Goal: Task Accomplishment & Management: Complete application form

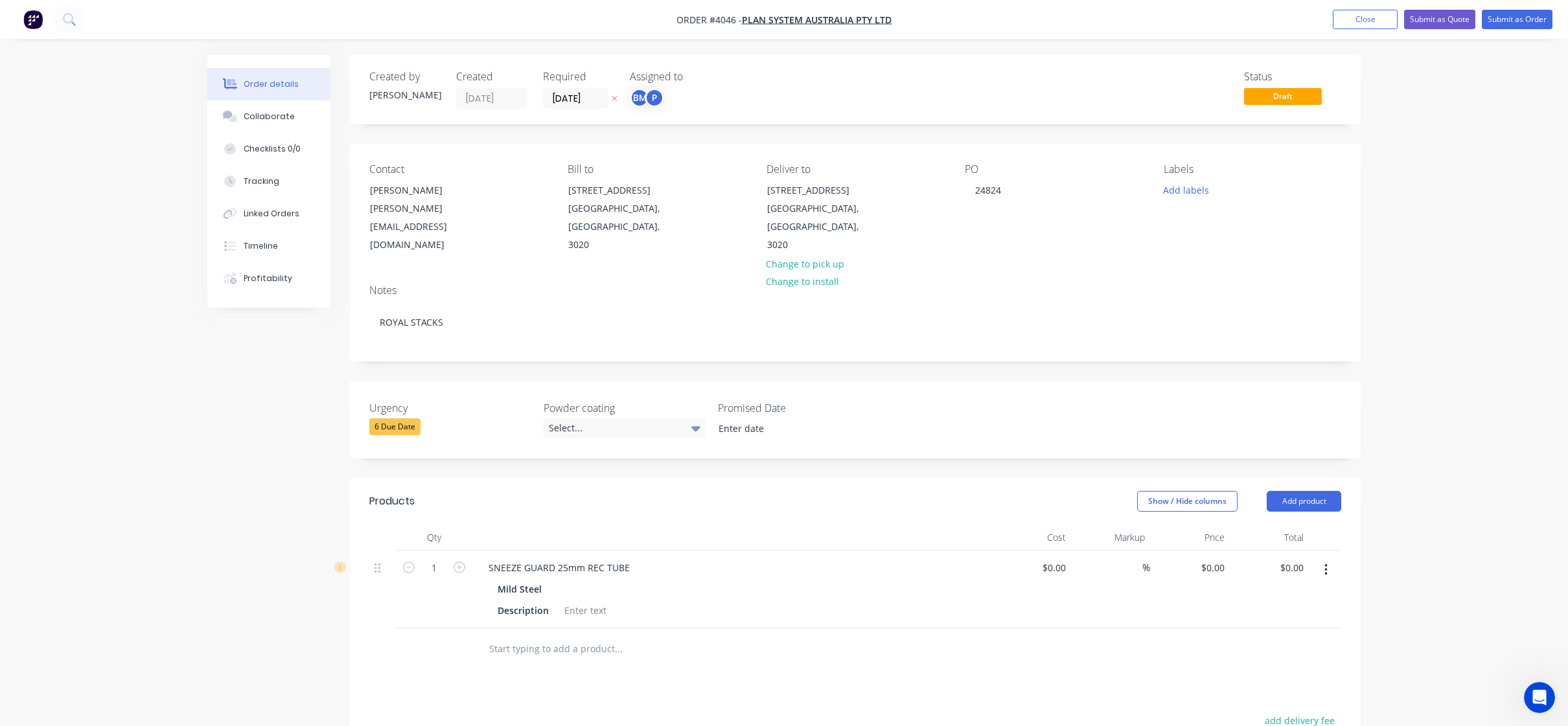
click at [913, 60] on div "Created by [PERSON_NAME] Created [DATE] Required [DATE] Assigned to BM P Status…" at bounding box center [855, 89] width 1011 height 69
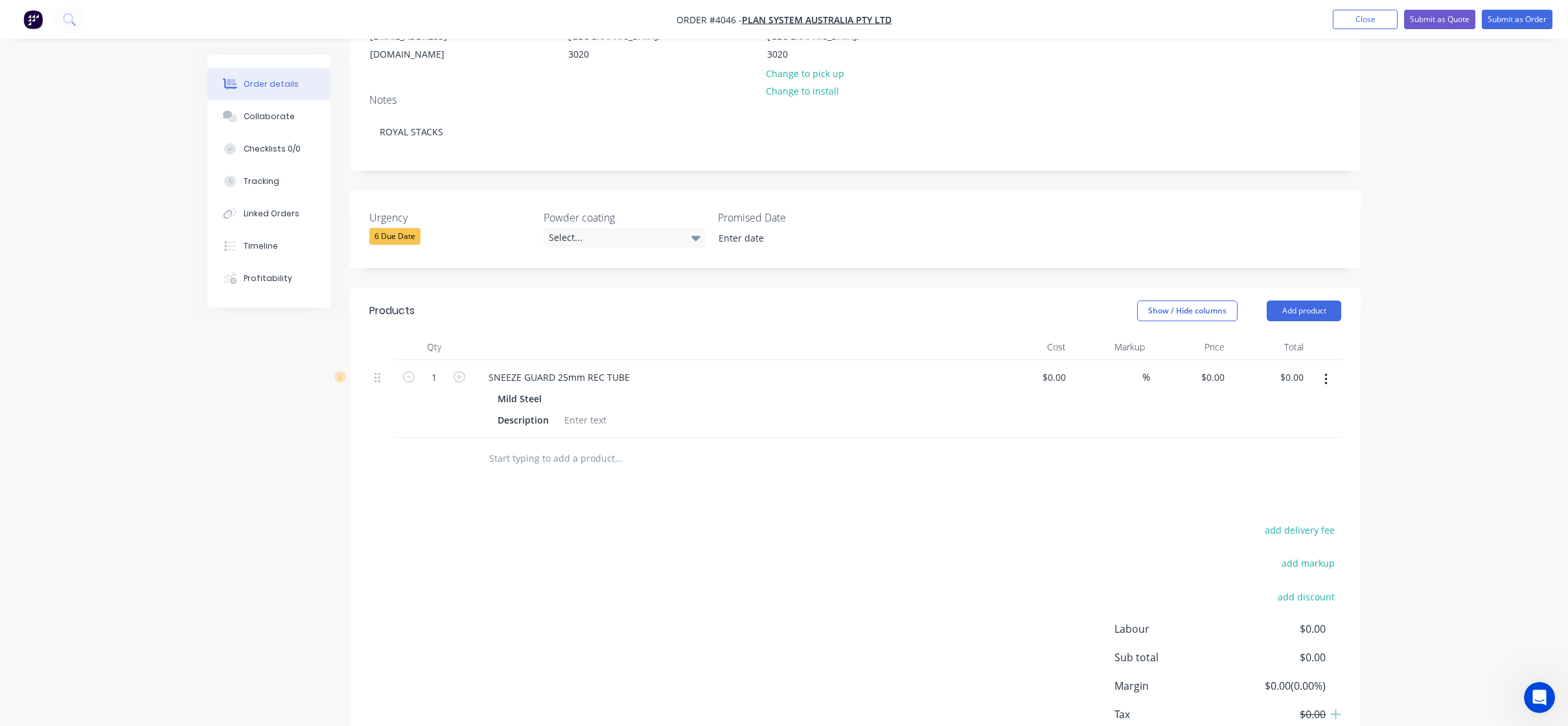
scroll to position [256, 0]
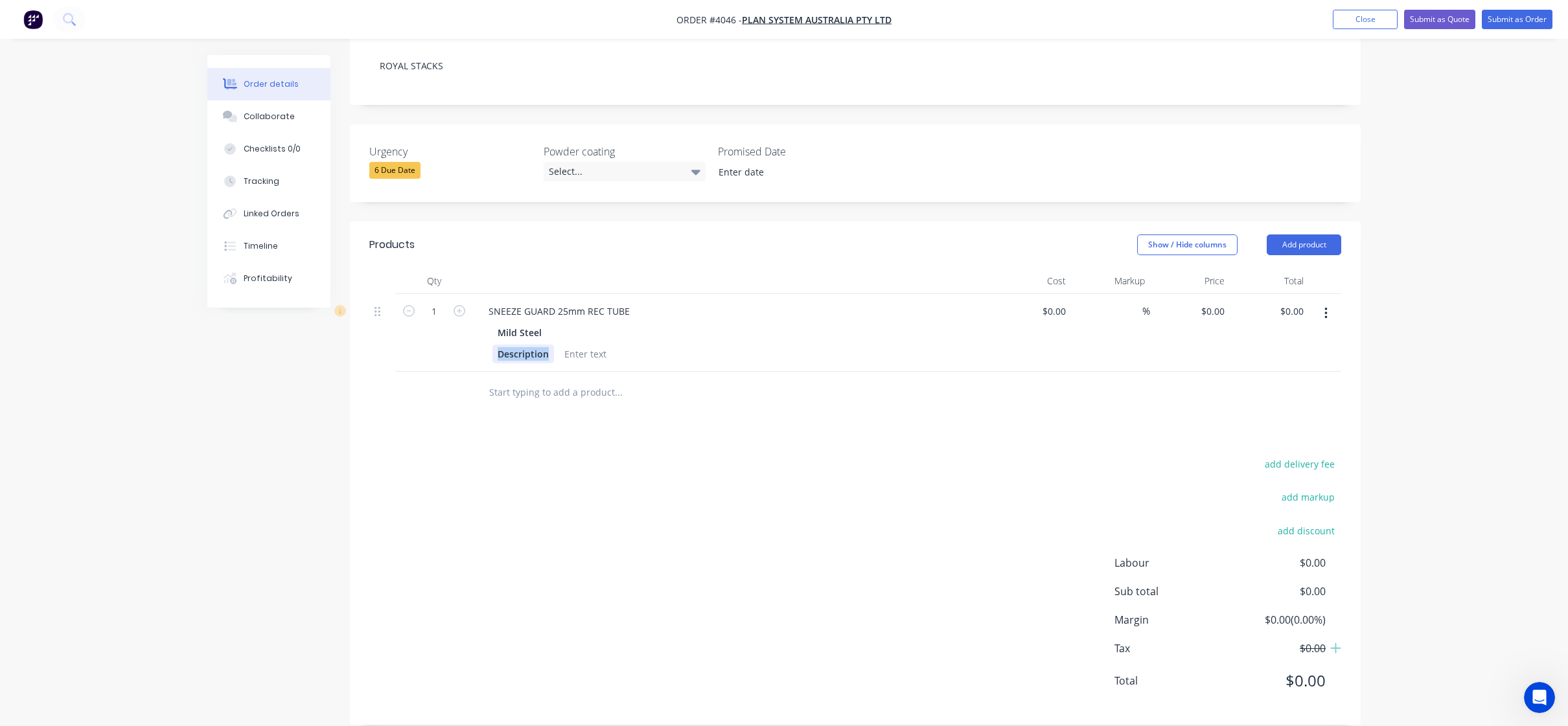
drag, startPoint x: 497, startPoint y: 340, endPoint x: 653, endPoint y: 339, distance: 156.0
click at [653, 345] on div "Description" at bounding box center [730, 354] width 474 height 18
click at [615, 455] on div "add delivery fee add markup add discount Labour $0.00 Sub total $0.00 Margin $0…" at bounding box center [855, 580] width 972 height 250
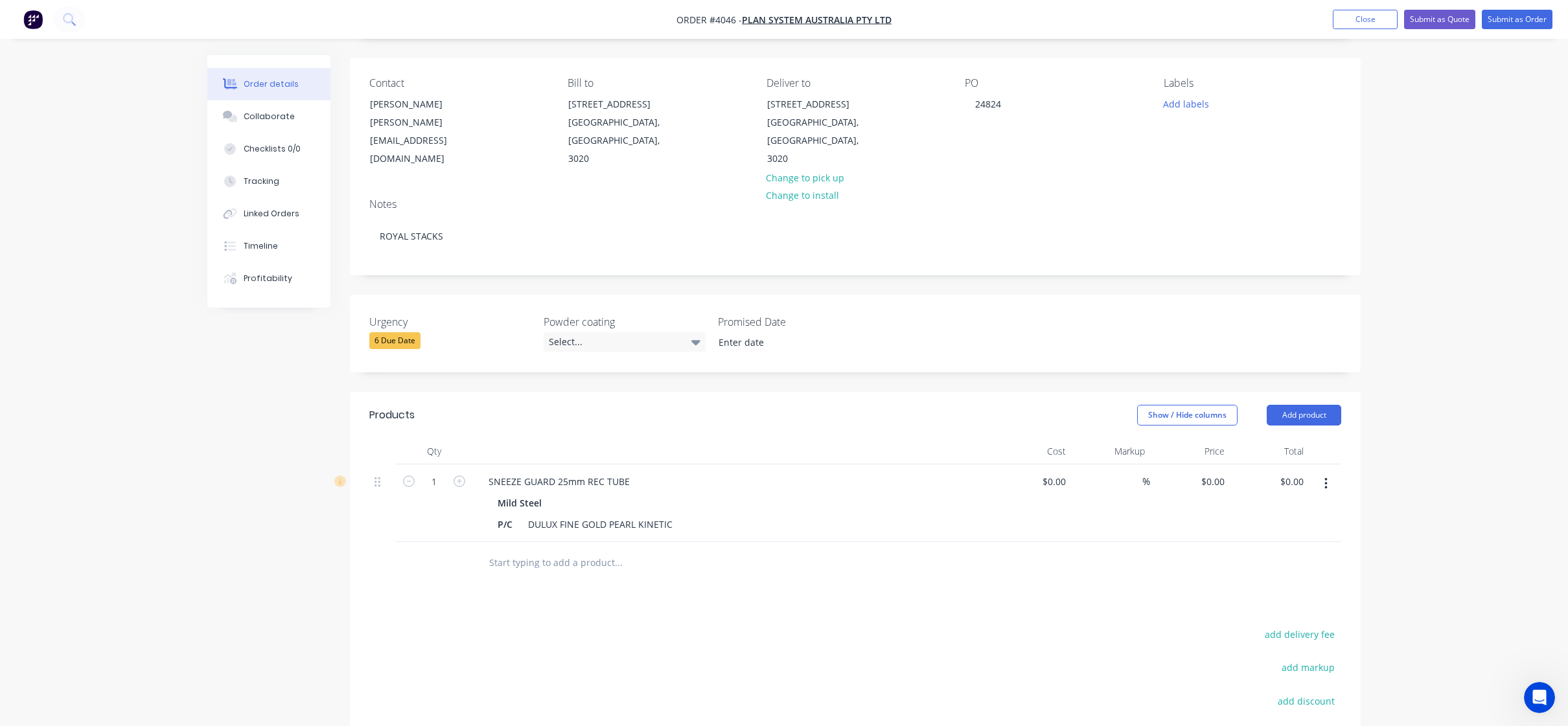
scroll to position [0, 0]
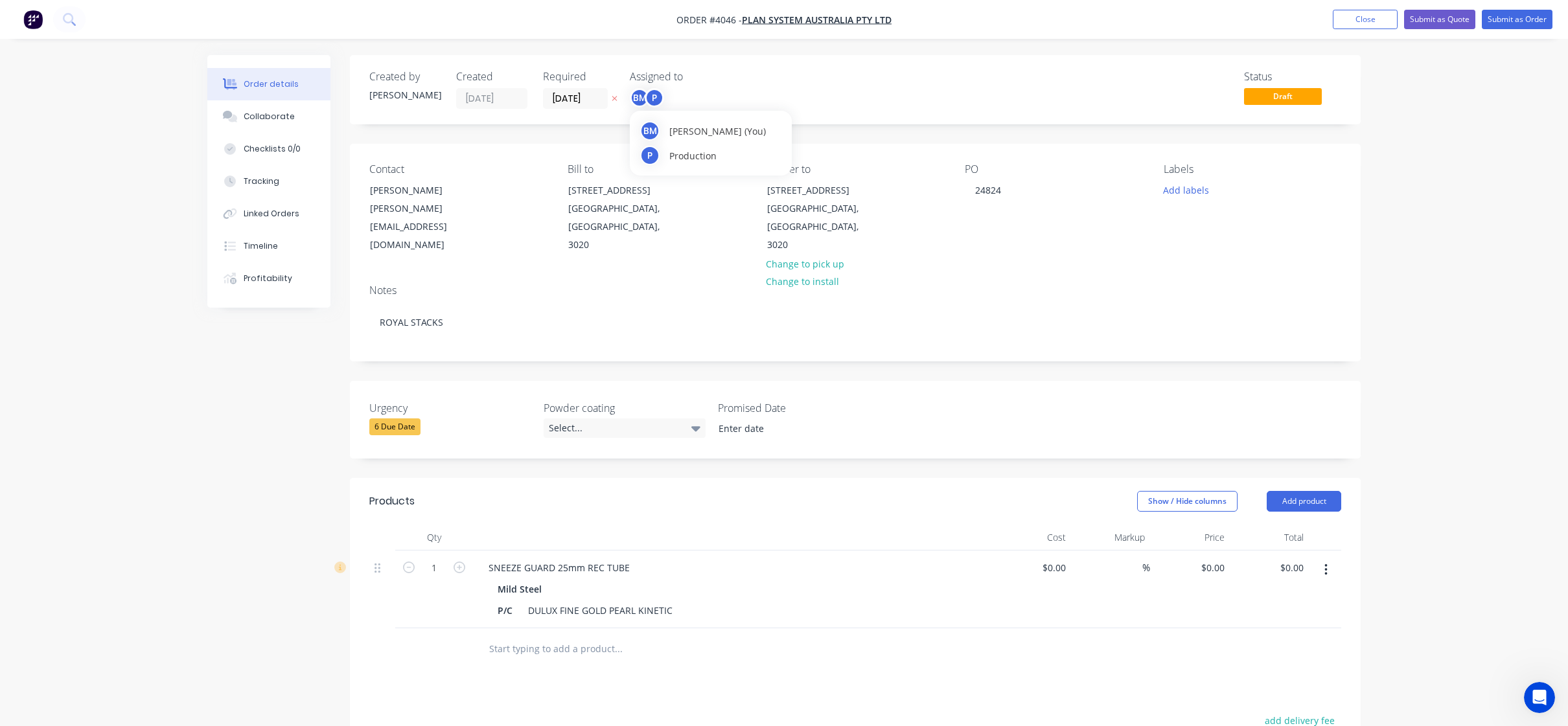
click at [641, 104] on div "BM" at bounding box center [639, 97] width 19 height 19
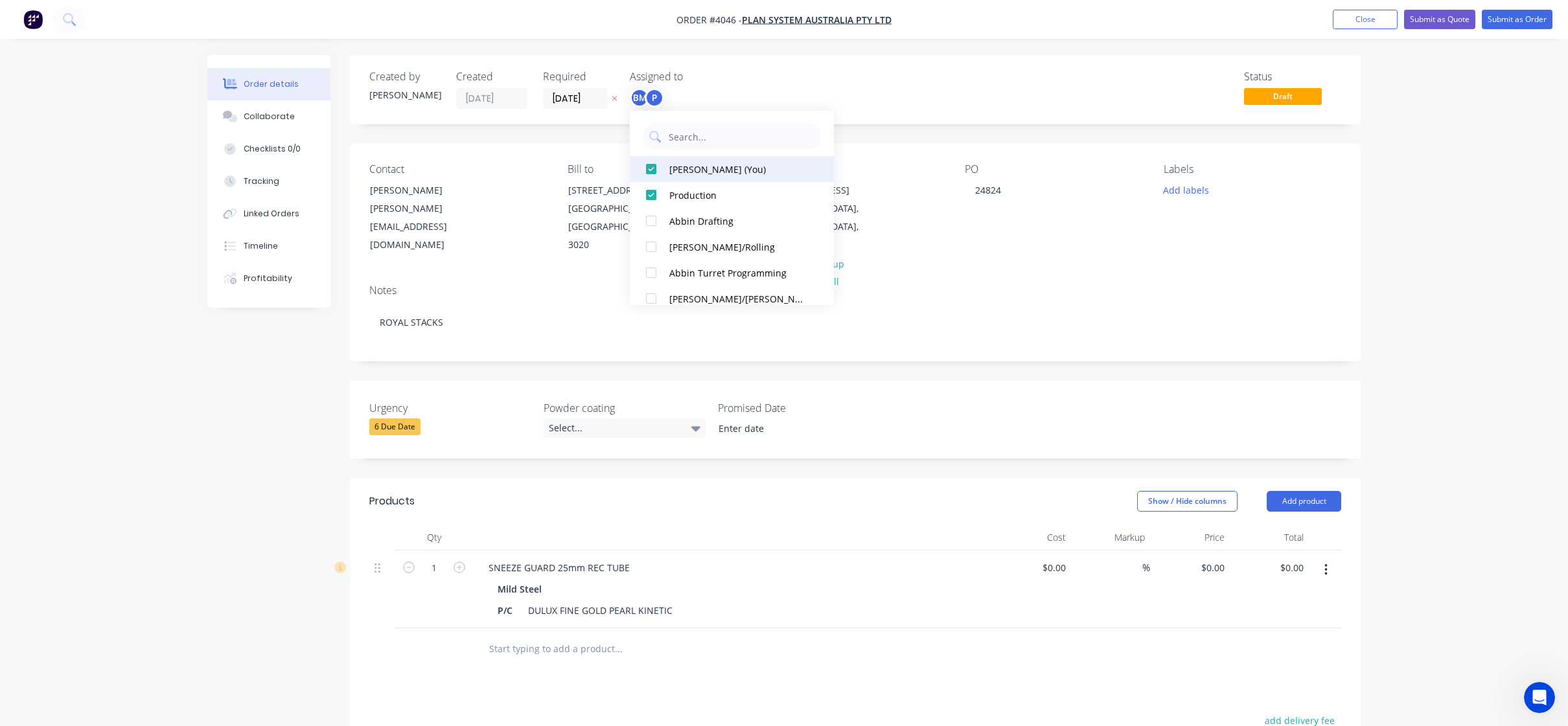
click at [668, 159] on button "[PERSON_NAME] (You)" at bounding box center [731, 169] width 204 height 26
click at [805, 94] on div "Status Draft" at bounding box center [1050, 89] width 582 height 38
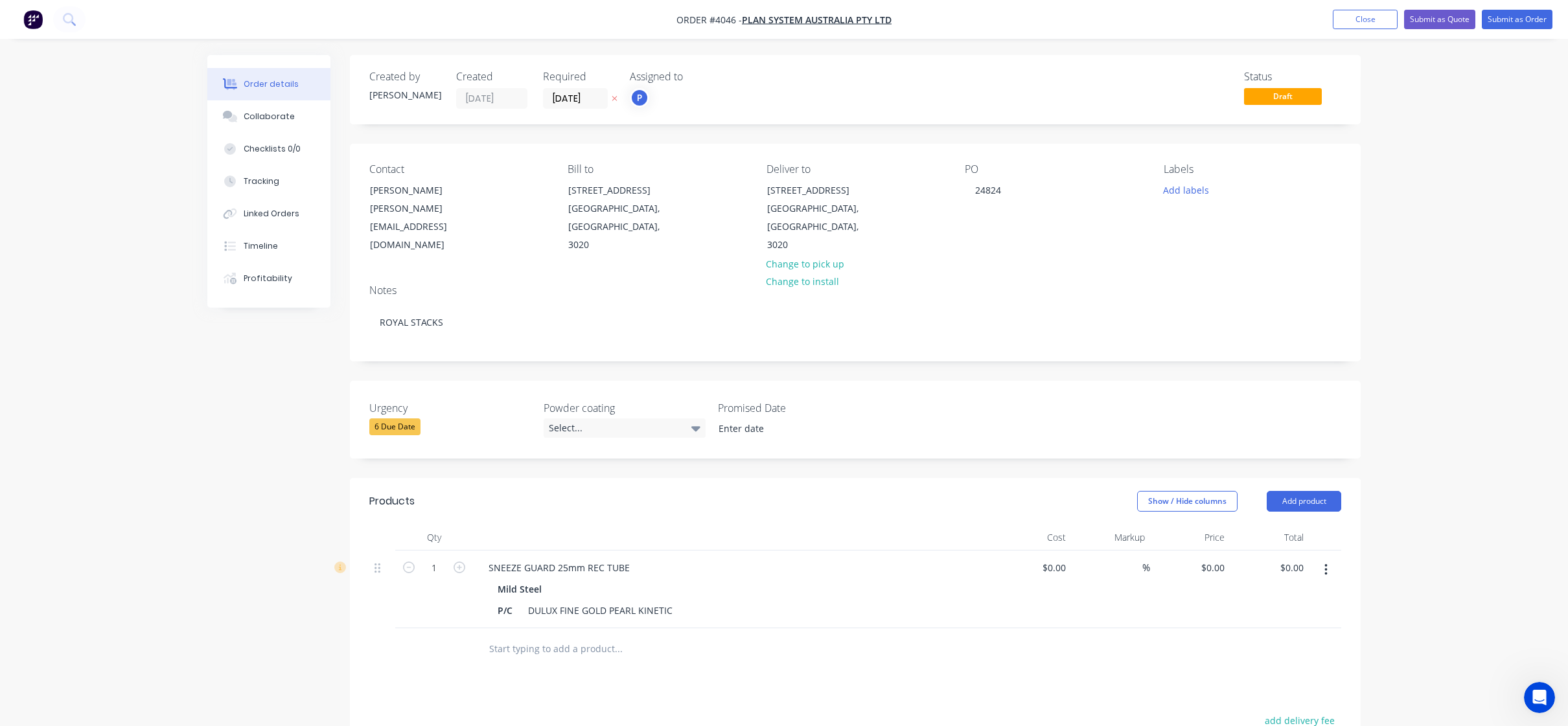
click at [744, 400] on label "Promised Date" at bounding box center [799, 408] width 162 height 15
click at [587, 97] on input "[DATE]" at bounding box center [575, 98] width 64 height 19
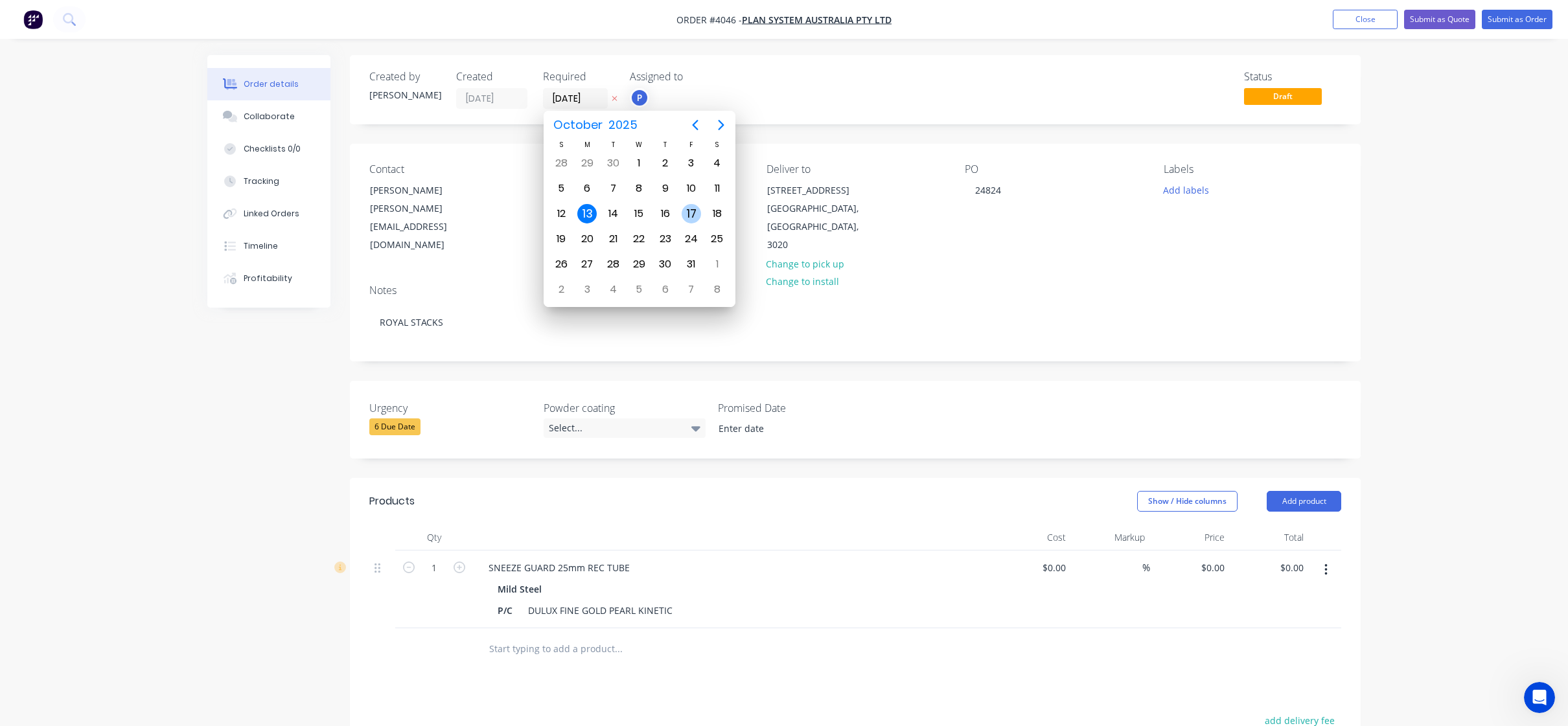
click at [697, 213] on div "17" at bounding box center [691, 213] width 19 height 19
type input "[DATE]"
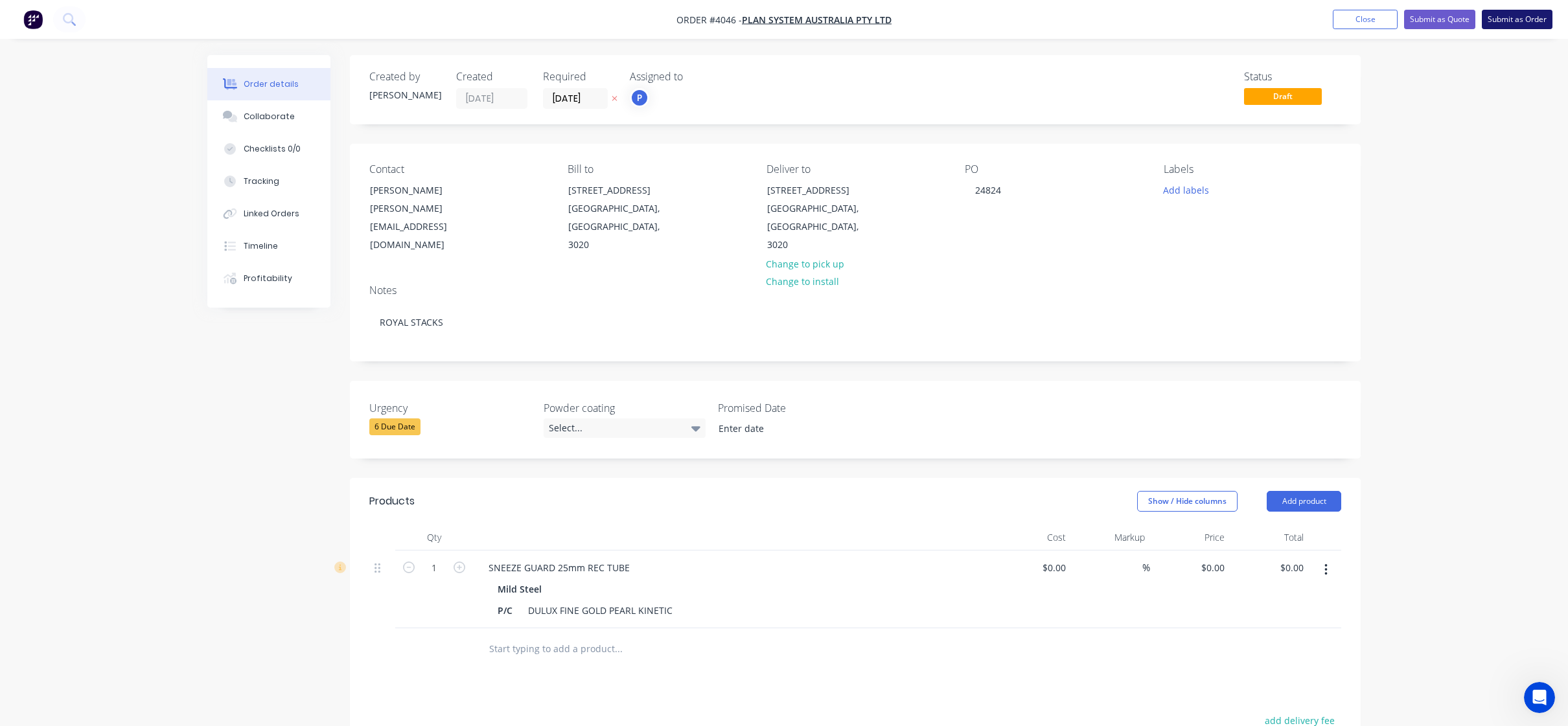
click at [1520, 20] on button "Submit as Order" at bounding box center [1517, 19] width 71 height 19
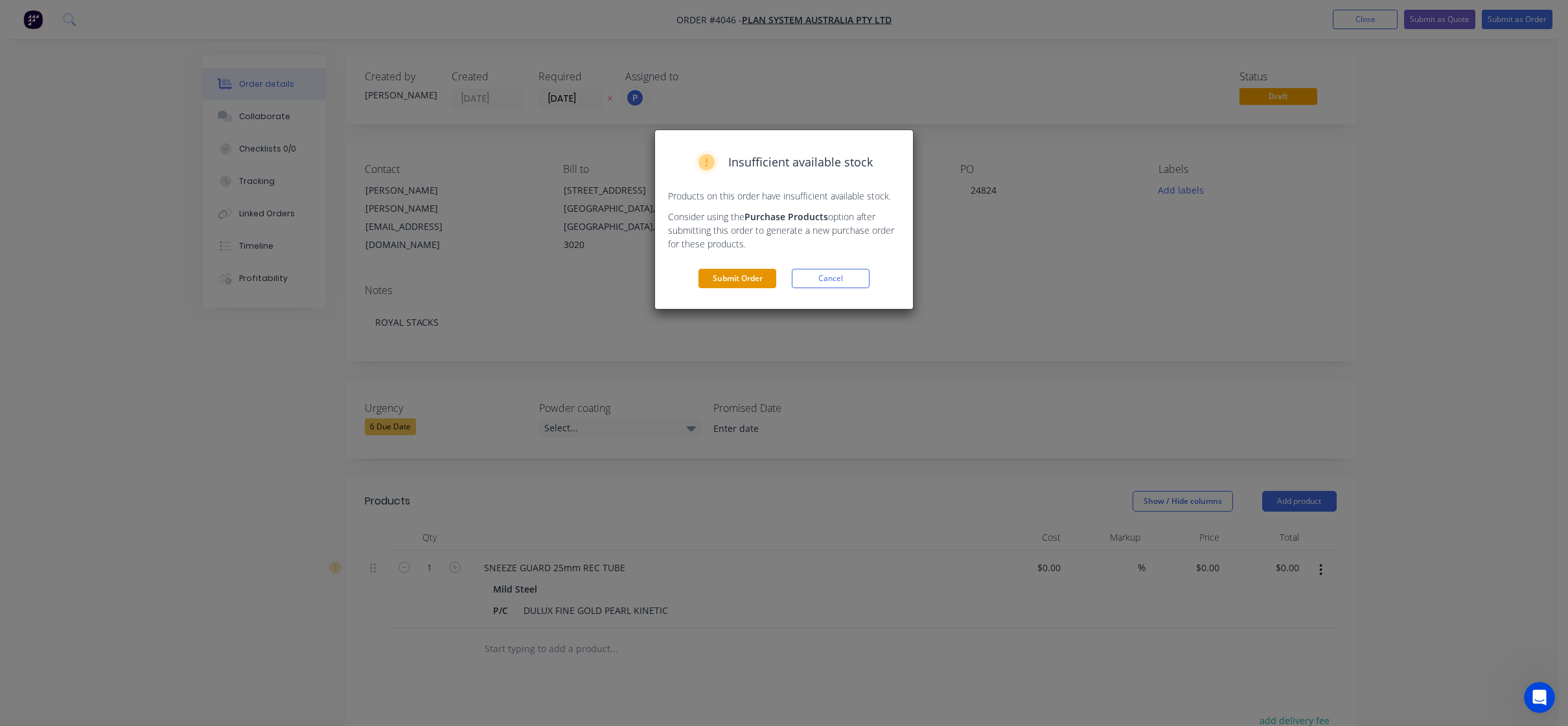
drag, startPoint x: 682, startPoint y: 291, endPoint x: 710, endPoint y: 281, distance: 29.7
click at [686, 289] on div "Insufficient available stock Products on this order have insufficient available…" at bounding box center [784, 219] width 258 height 179
click at [710, 281] on button "Submit Order" at bounding box center [737, 278] width 77 height 19
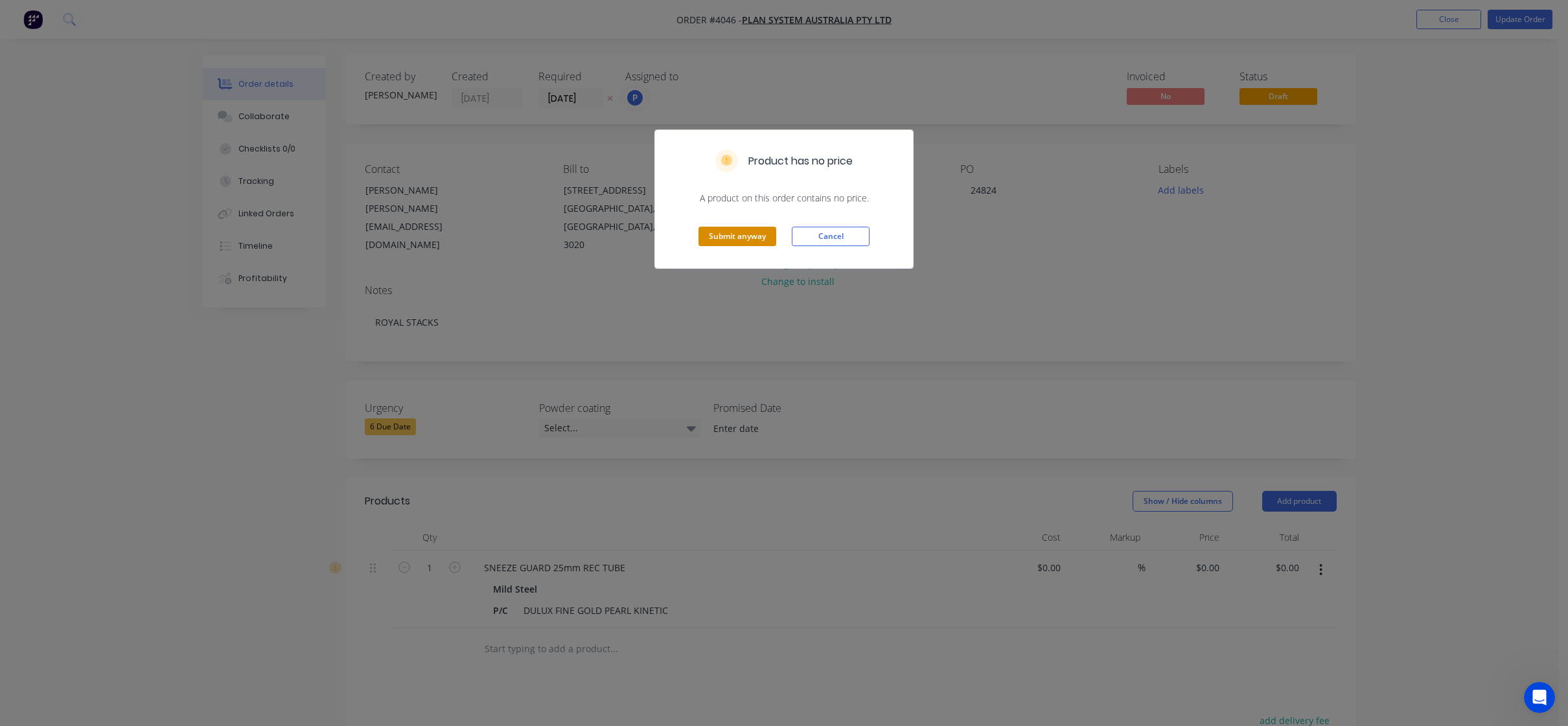
click at [770, 239] on button "Submit anyway" at bounding box center [737, 236] width 77 height 19
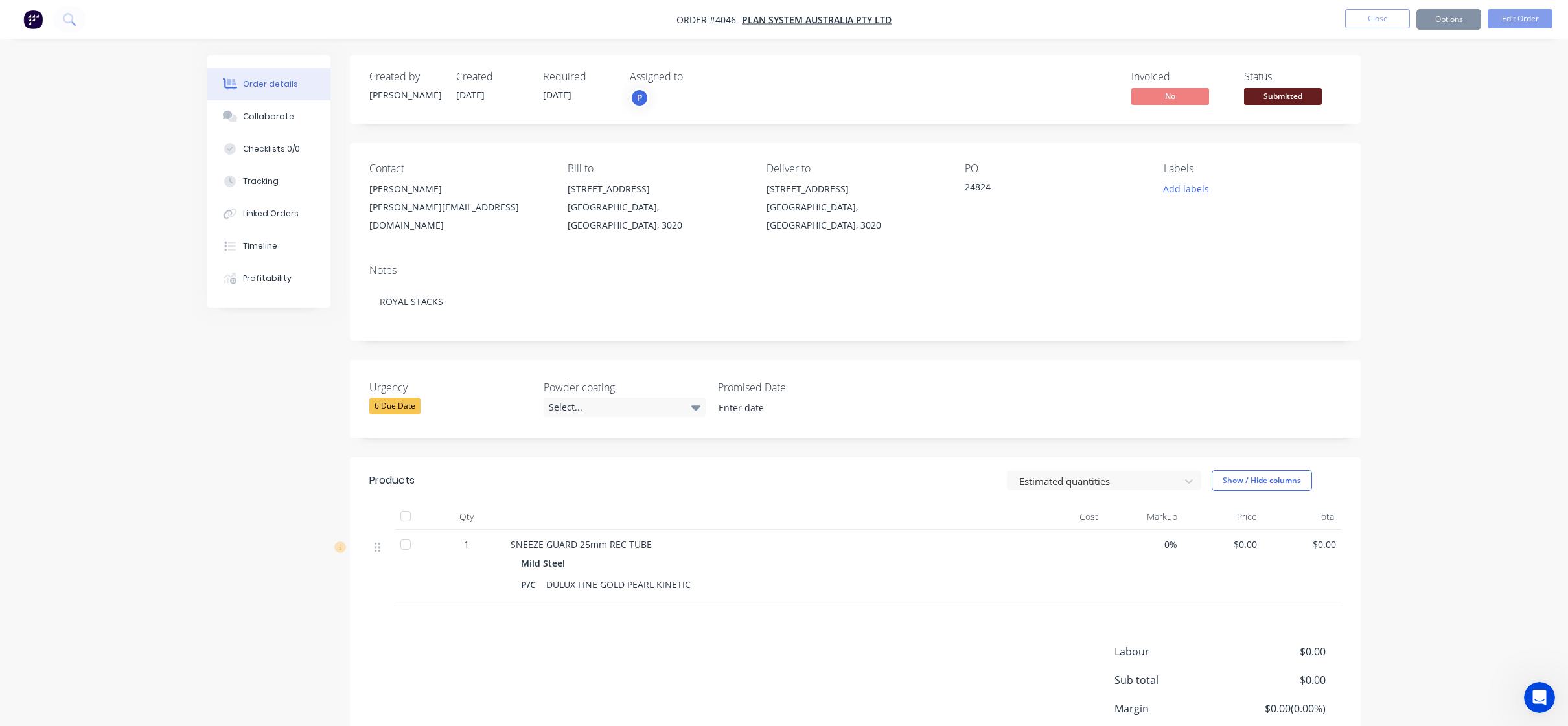
click at [1241, 188] on div "Add labels" at bounding box center [1252, 188] width 177 height 18
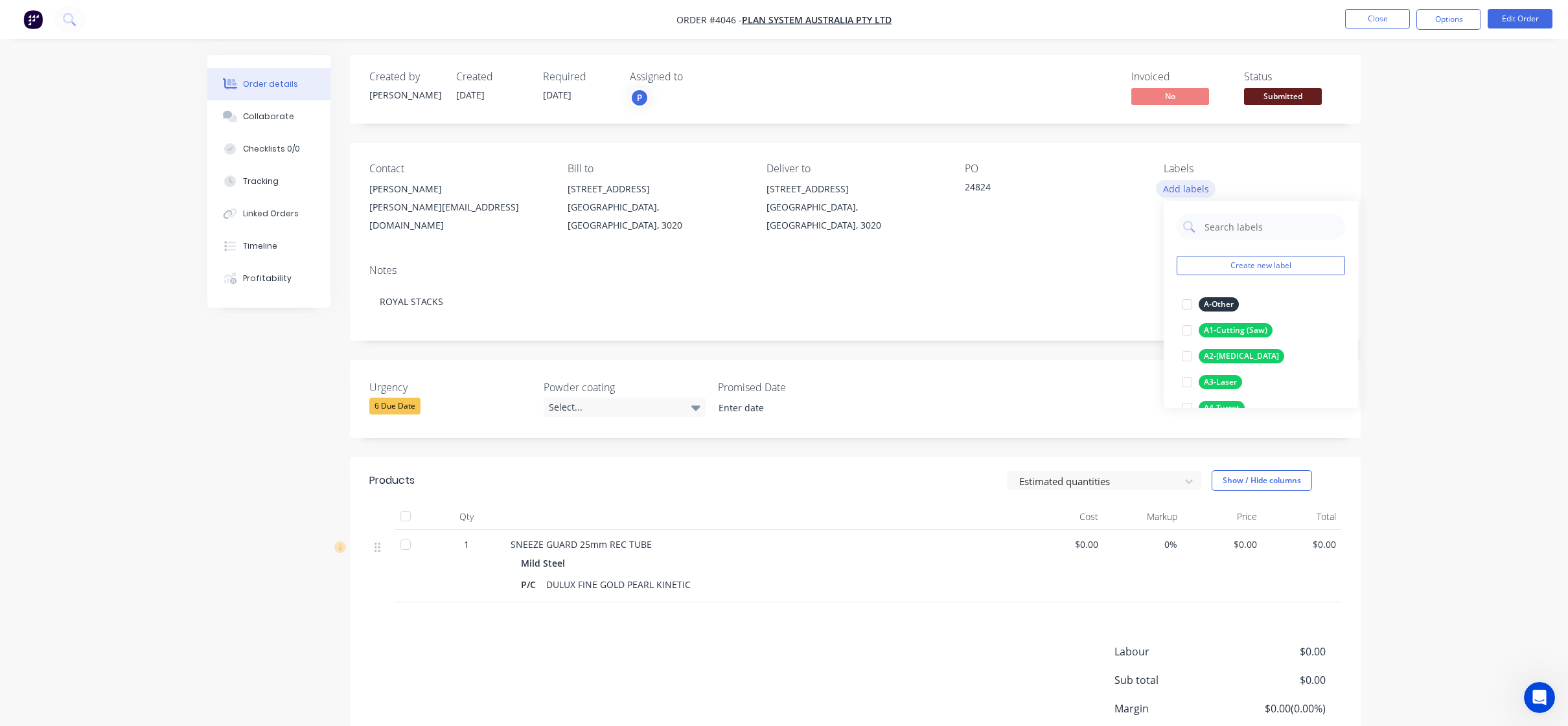
click at [1207, 187] on button "Add labels" at bounding box center [1185, 188] width 60 height 18
click at [1210, 193] on button "Add labels" at bounding box center [1185, 188] width 60 height 18
click at [1245, 337] on div "A1-Cutting (Saw)" at bounding box center [1236, 330] width 74 height 14
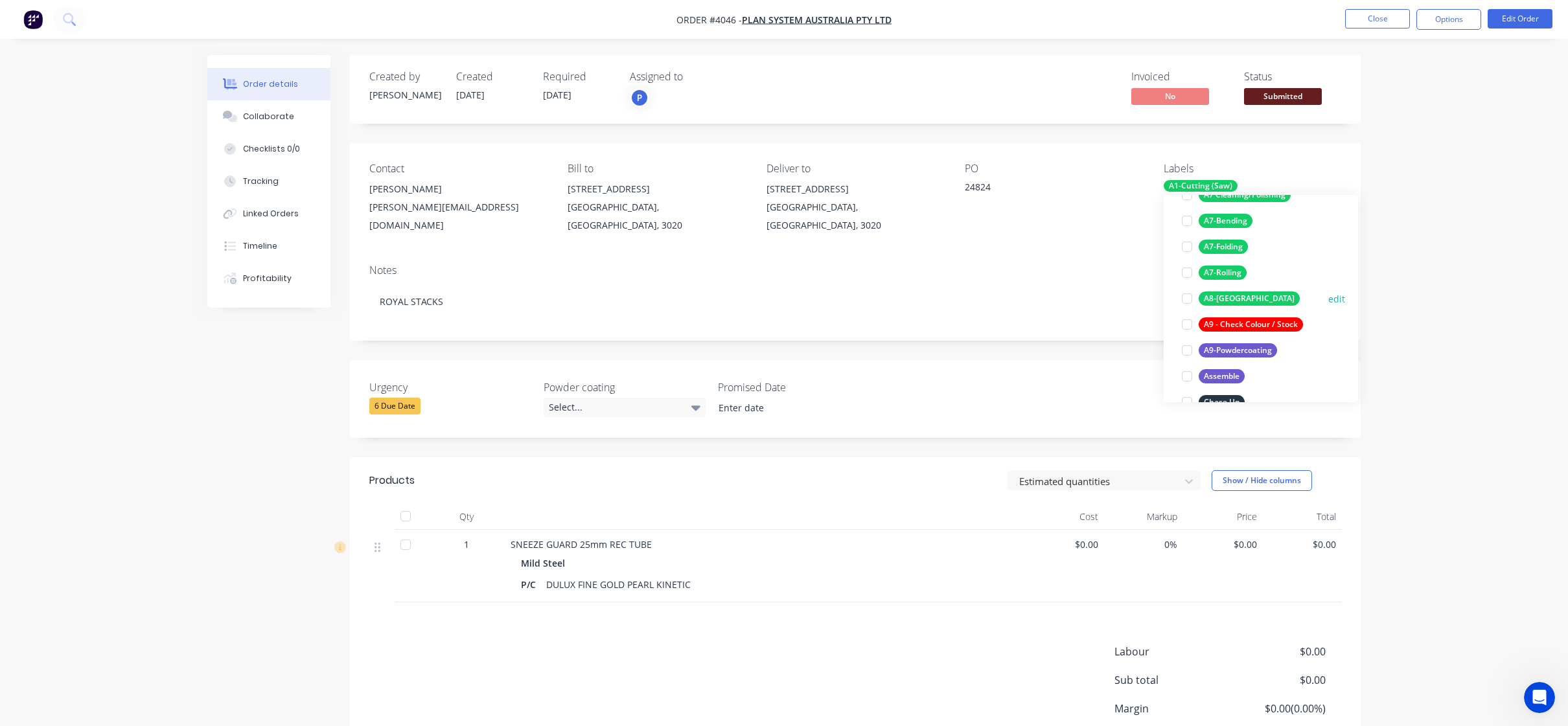
click at [1236, 301] on div "A8-[GEOGRAPHIC_DATA]" at bounding box center [1249, 298] width 101 height 14
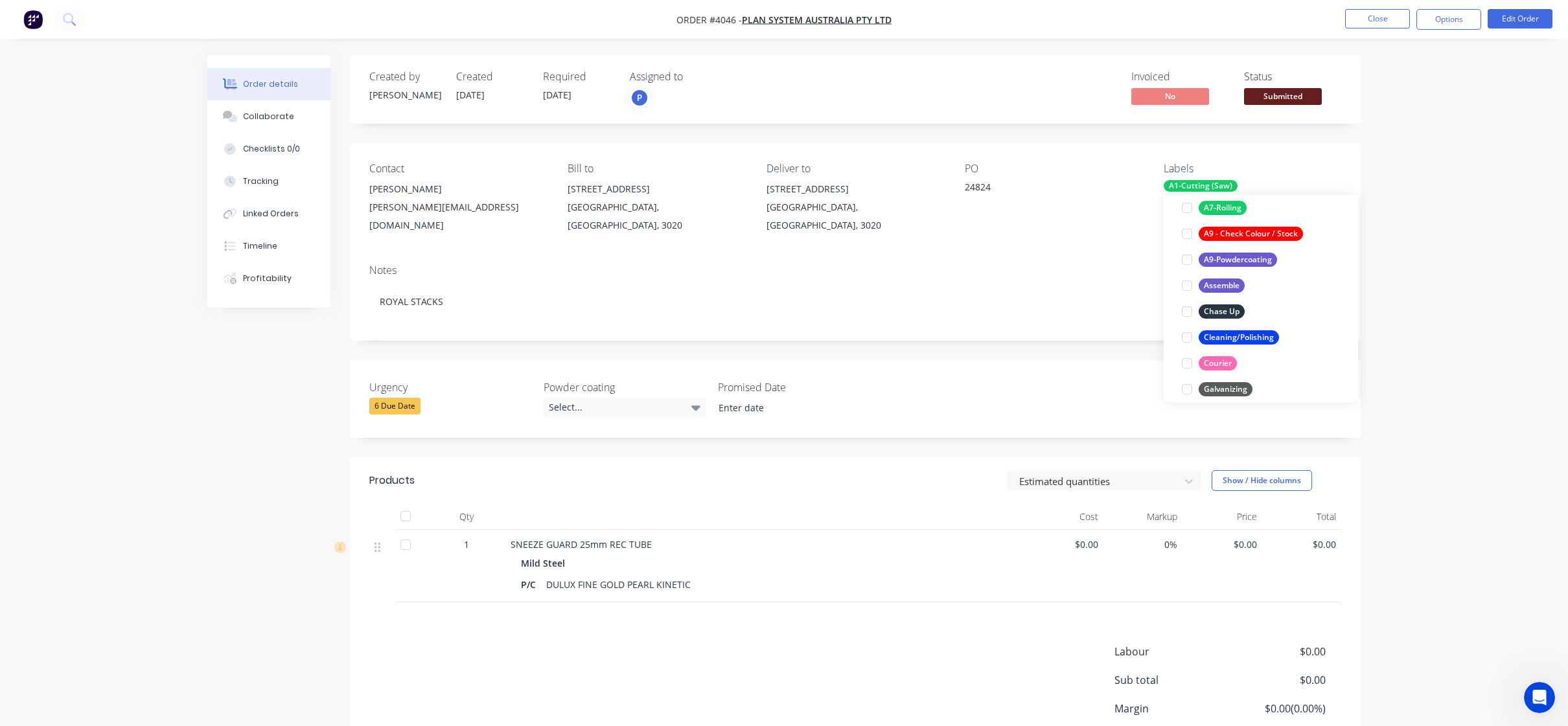
click at [1251, 261] on div "A9-Powdercoating" at bounding box center [1238, 260] width 78 height 14
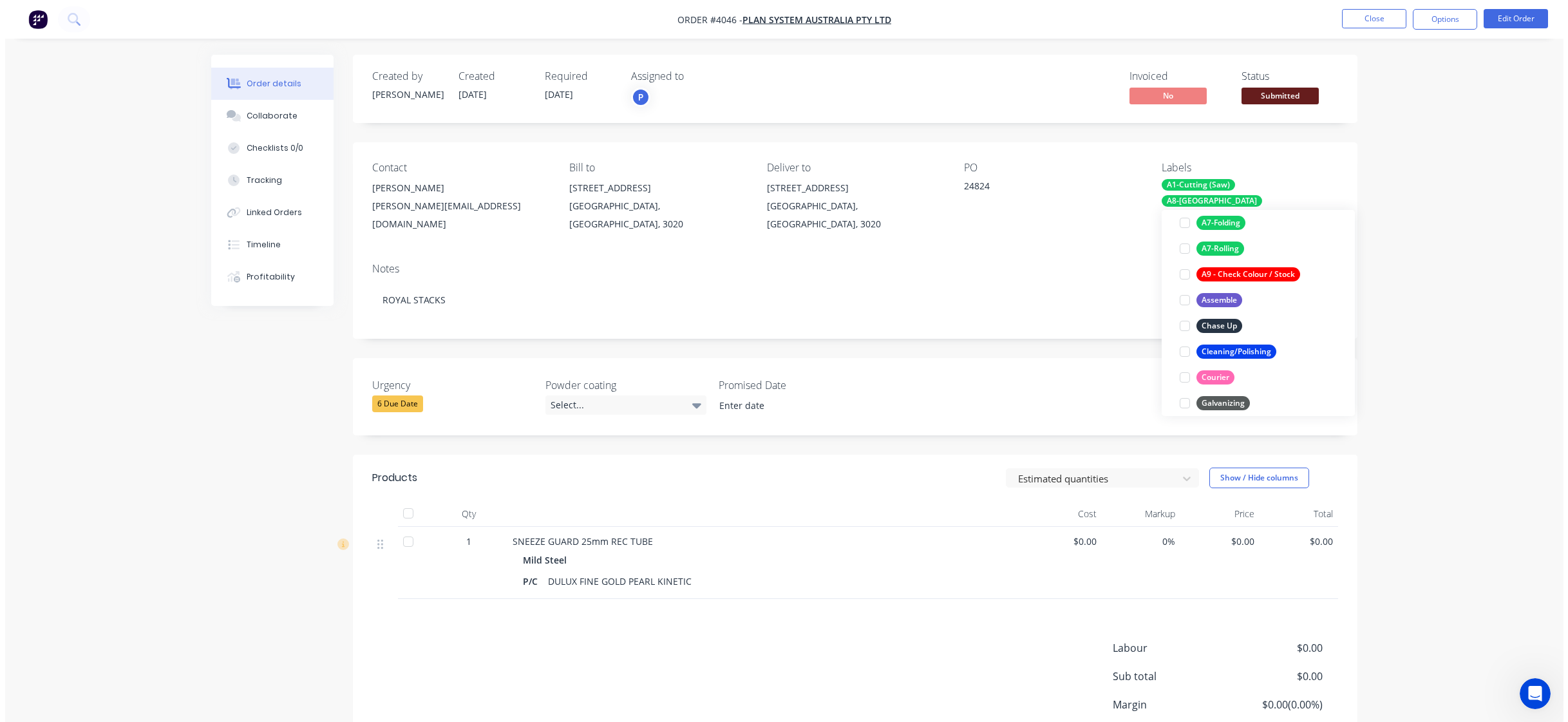
scroll to position [90, 0]
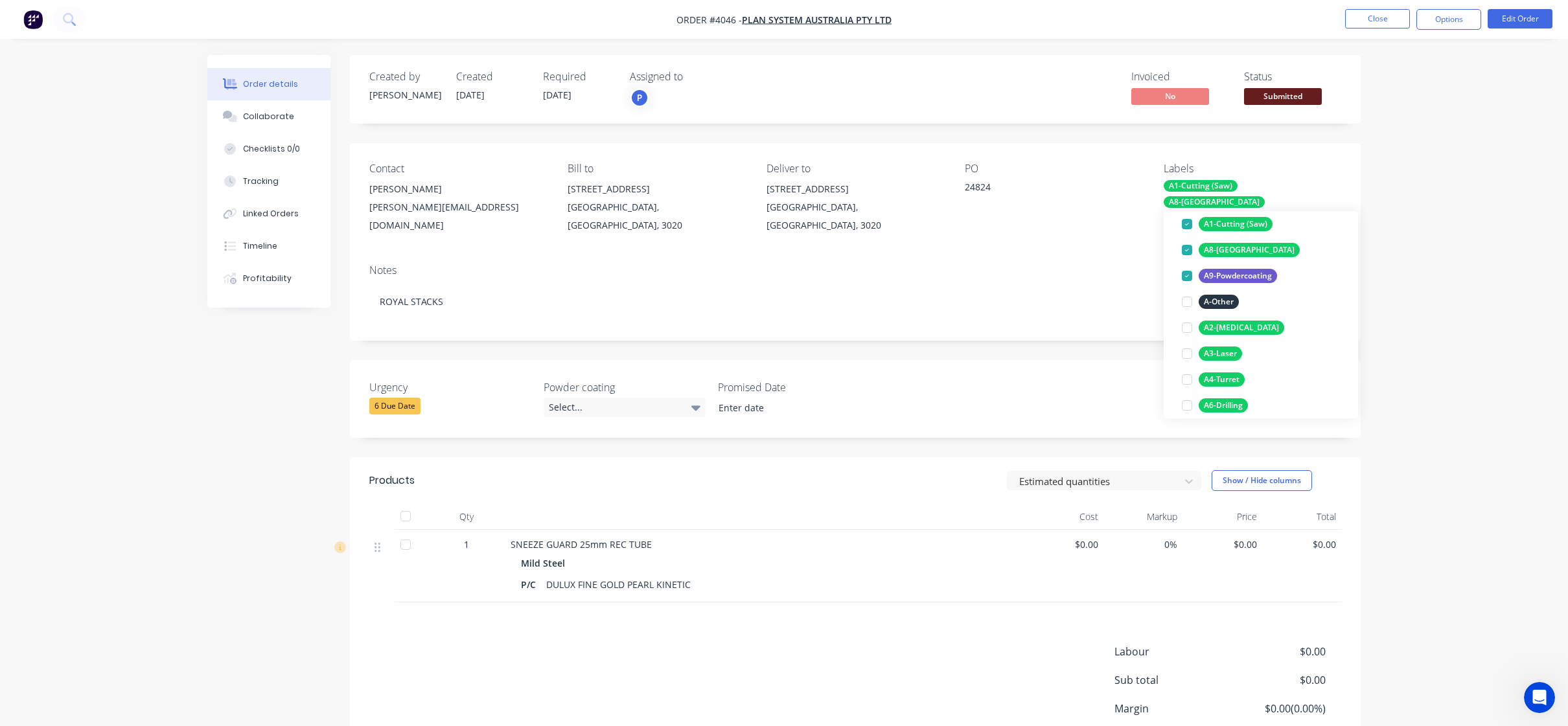
click at [1451, 218] on div "Order details Collaborate Checklists 0/0 Tracking Linked Orders Timeline Profit…" at bounding box center [784, 416] width 1568 height 833
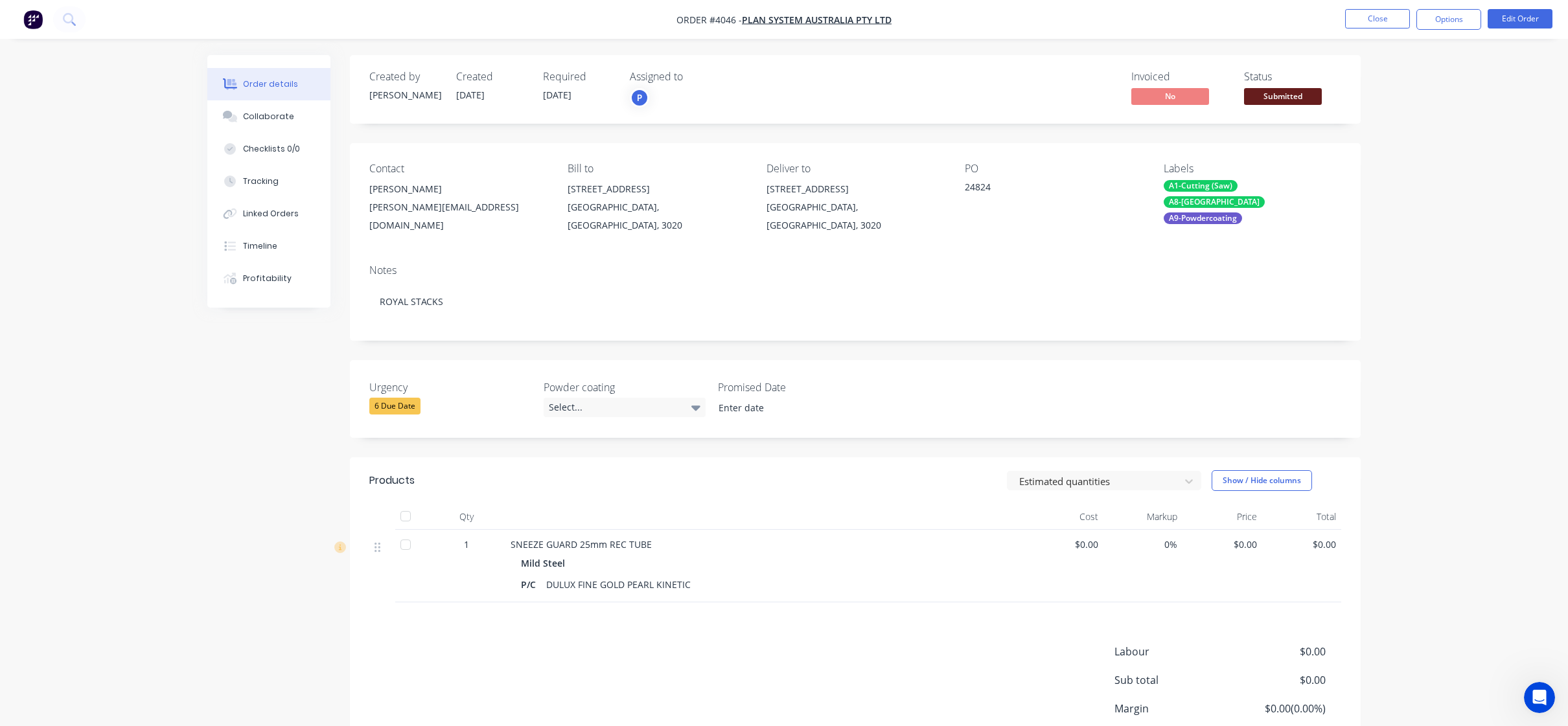
click at [1296, 108] on button "Submitted" at bounding box center [1282, 97] width 77 height 19
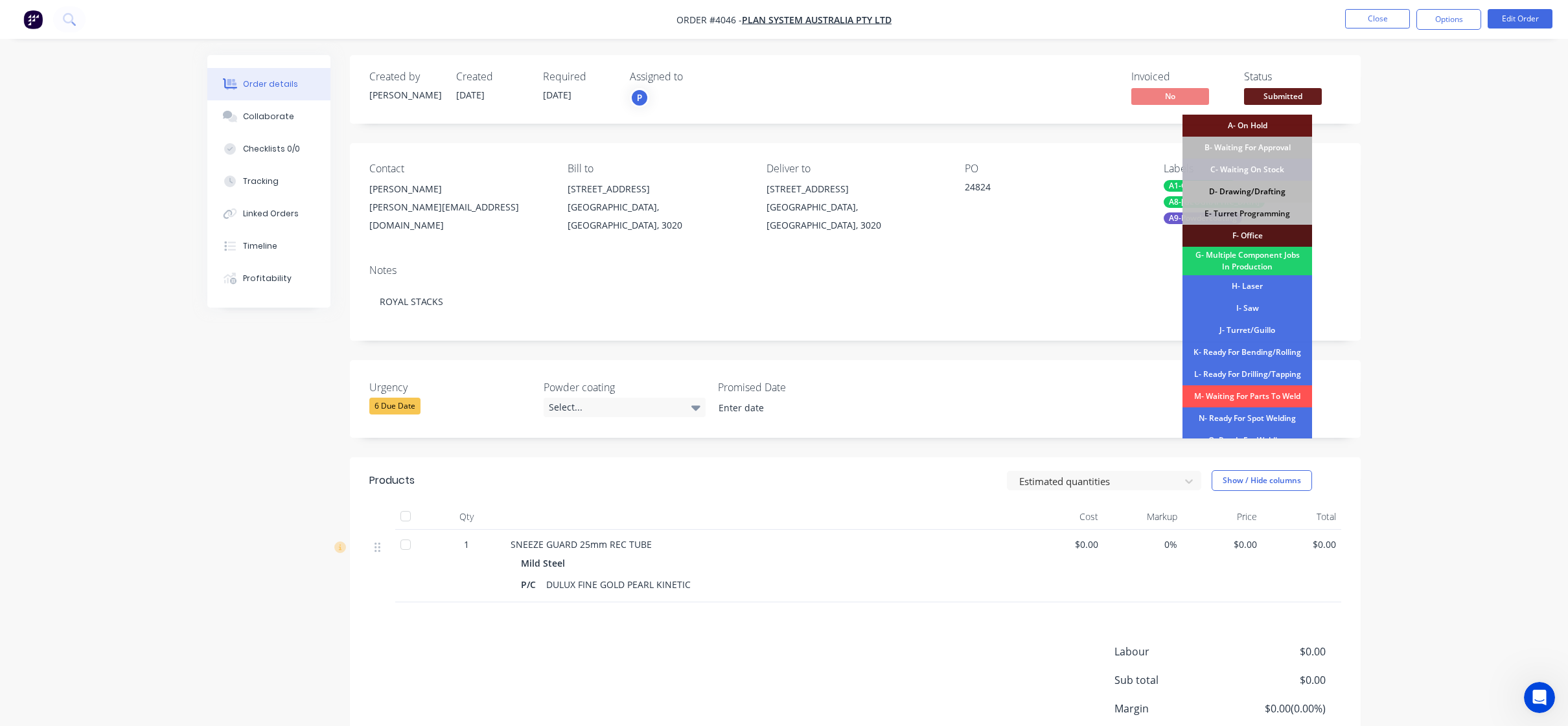
click at [1280, 187] on div "D- Drawing/Drafting" at bounding box center [1247, 192] width 129 height 22
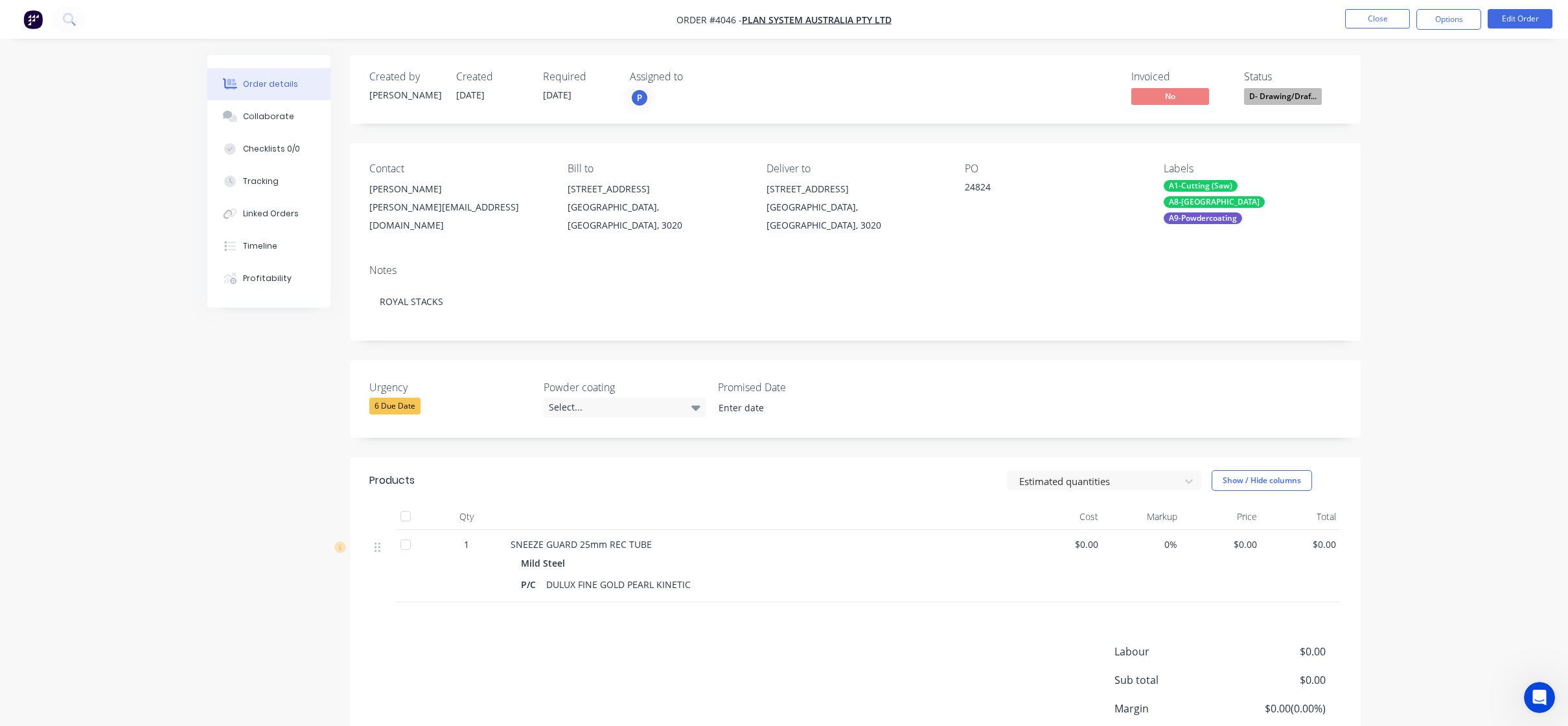
drag, startPoint x: 1533, startPoint y: 138, endPoint x: 1489, endPoint y: 65, distance: 85.2
click at [1533, 137] on div "Order details Collaborate Checklists 0/0 Tracking Linked Orders Timeline Profit…" at bounding box center [784, 416] width 1568 height 833
click at [1460, 13] on nav "Order #4046 - Plan System Australia Pty Ltd Close Options Edit Order" at bounding box center [784, 19] width 1568 height 39
click at [1444, 28] on button "Options" at bounding box center [1448, 19] width 65 height 21
click at [1390, 162] on div "Work Order" at bounding box center [1410, 156] width 119 height 18
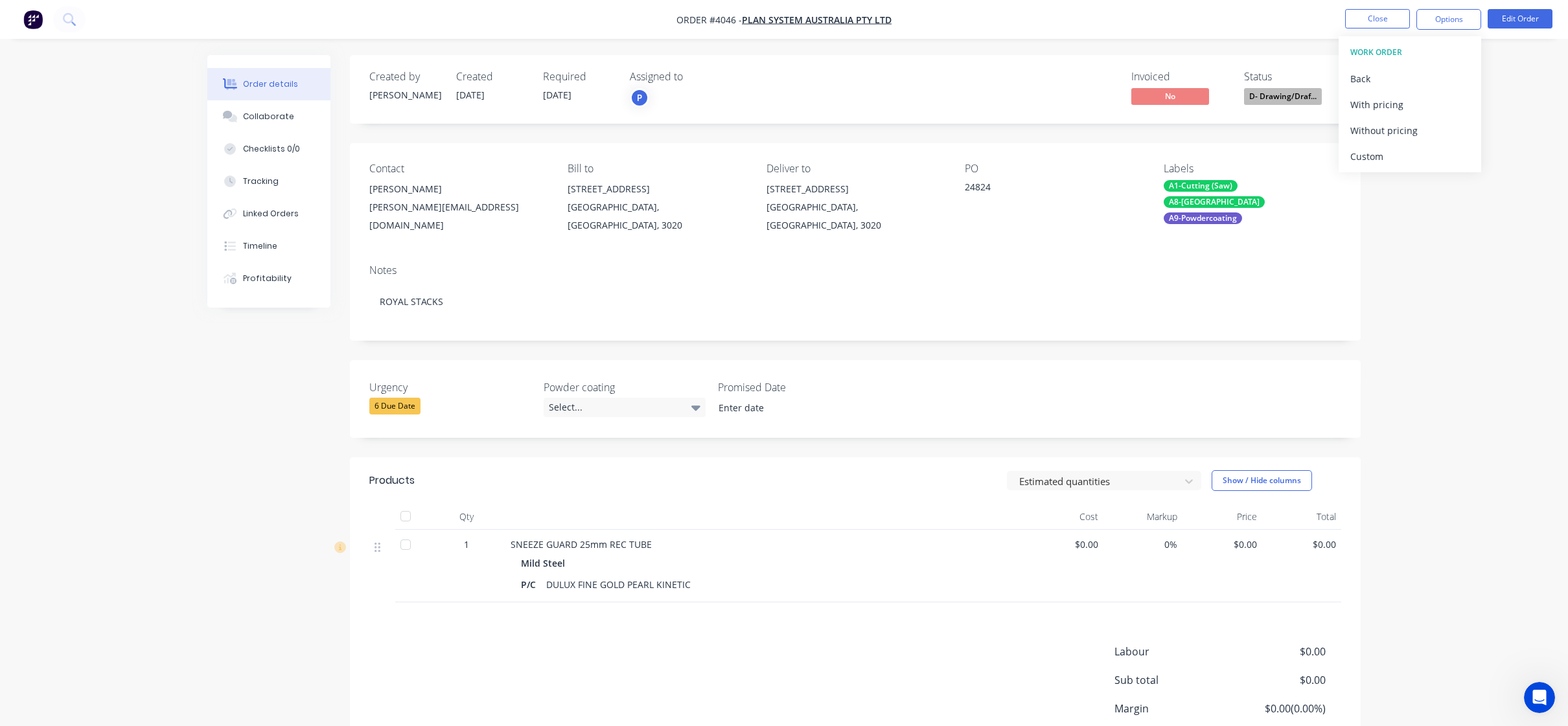
click at [1393, 145] on button "Custom" at bounding box center [1410, 155] width 143 height 26
click at [1370, 131] on div "Without pricing" at bounding box center [1410, 130] width 119 height 18
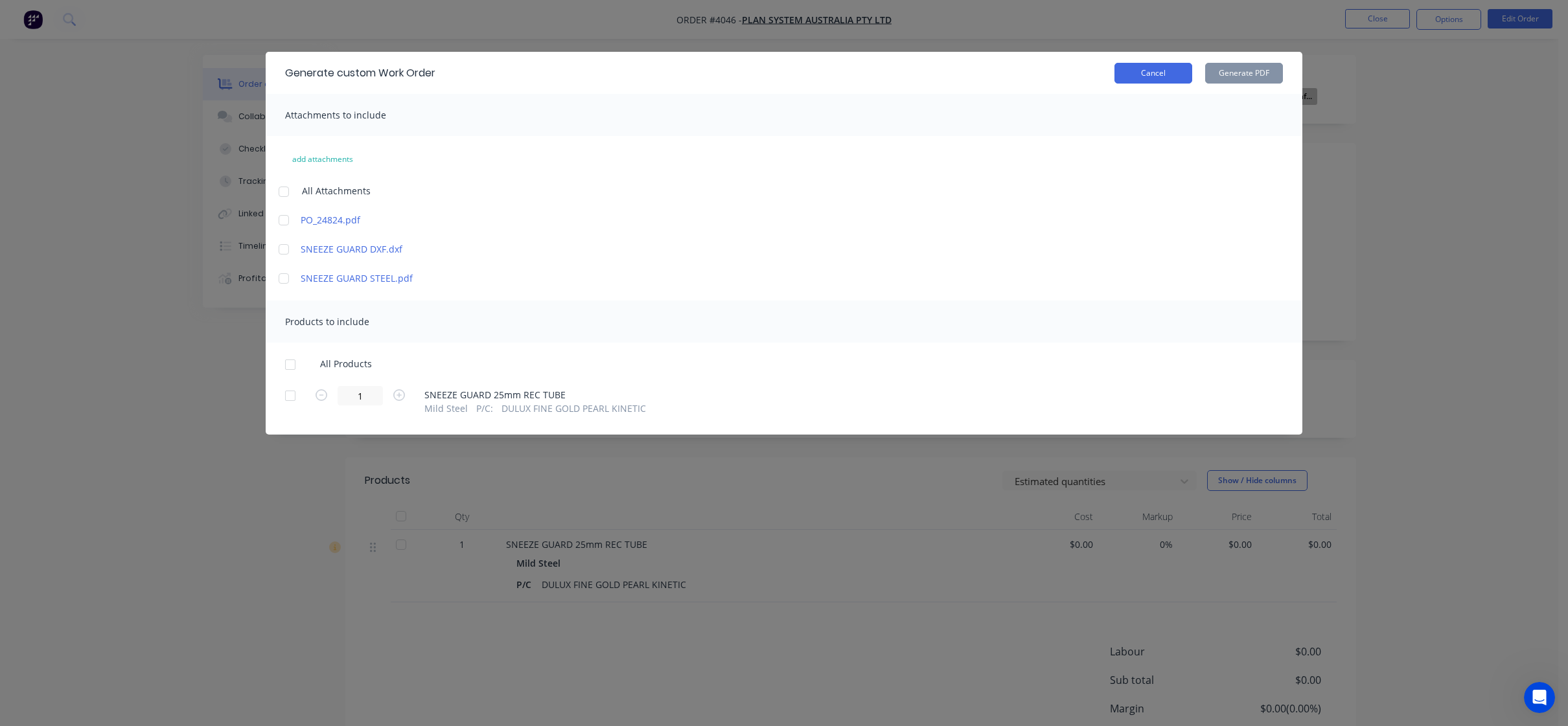
click at [1150, 65] on button "Cancel" at bounding box center [1153, 73] width 77 height 21
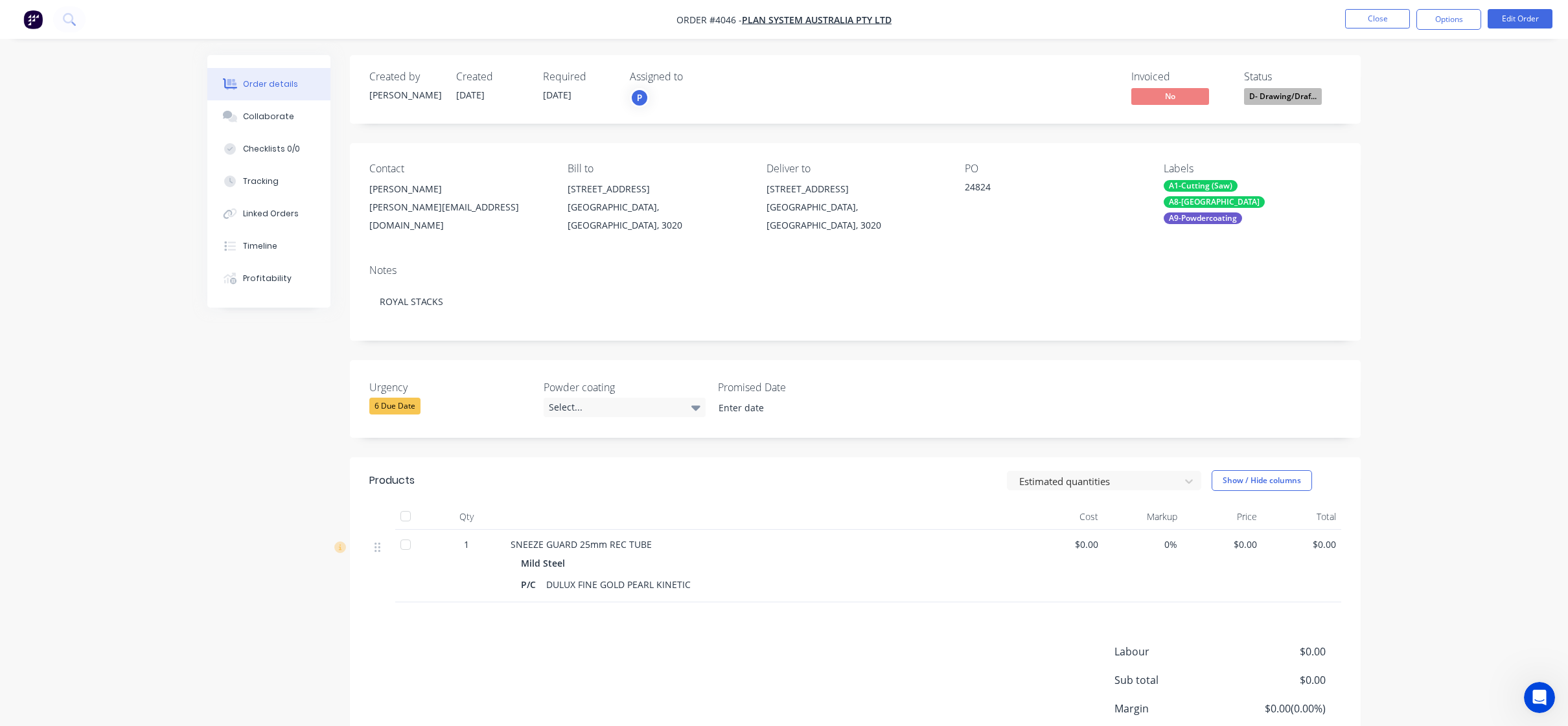
click at [1444, 16] on button "Options" at bounding box center [1448, 19] width 65 height 21
click at [1404, 147] on div "Work Order" at bounding box center [1410, 156] width 119 height 18
click at [1407, 130] on div "Without pricing" at bounding box center [1410, 130] width 119 height 18
click at [170, 58] on div "Order details Collaborate Checklists 0/0 Tracking Linked Orders Timeline Profit…" at bounding box center [784, 416] width 1568 height 833
click at [1385, 18] on button "Close" at bounding box center [1377, 18] width 65 height 19
